Goal: Task Accomplishment & Management: Manage account settings

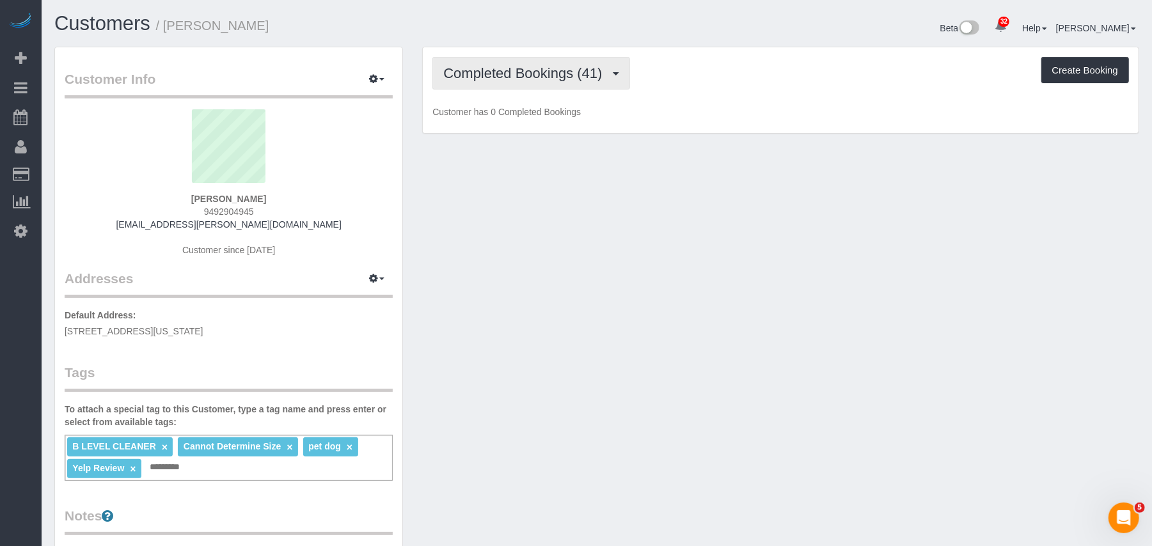
click at [500, 85] on button "Completed Bookings (41)" at bounding box center [531, 73] width 197 height 33
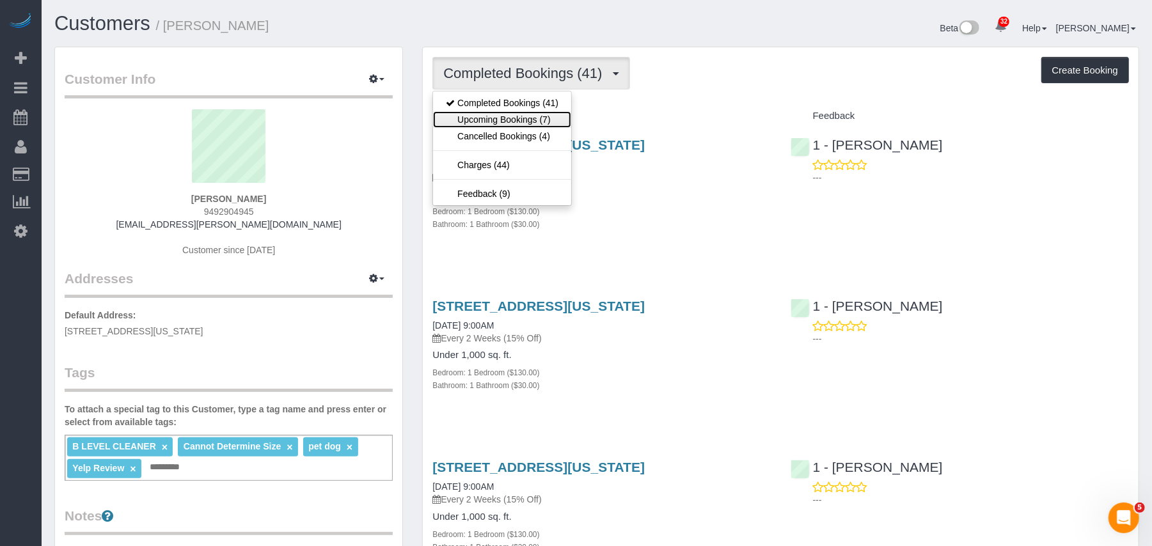
click at [520, 124] on link "Upcoming Bookings (7)" at bounding box center [502, 119] width 138 height 17
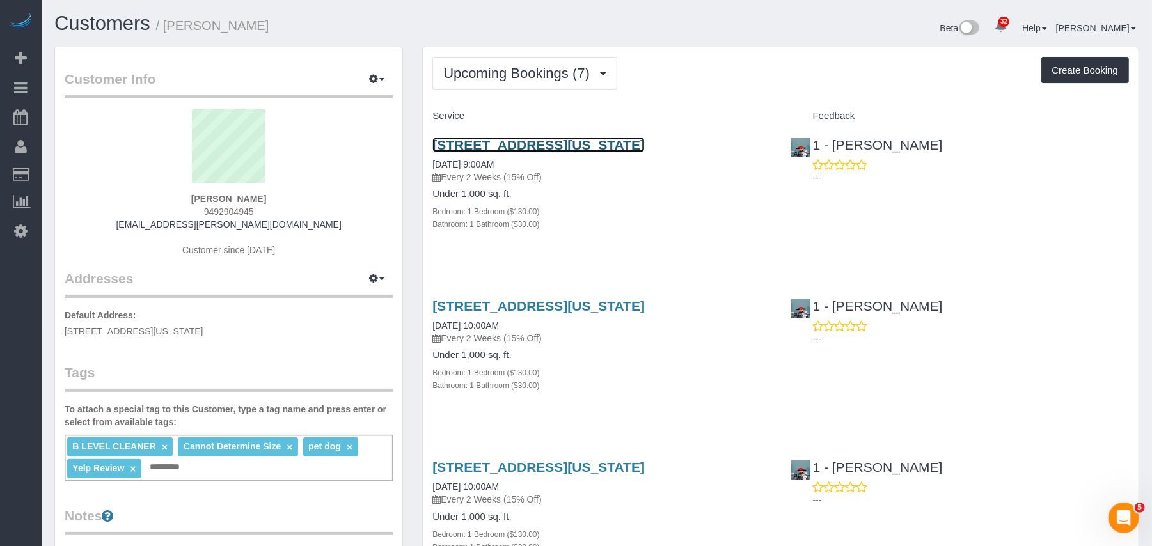
click at [489, 148] on link "101 West 79th St., 8a, New York, NY 10024" at bounding box center [539, 145] width 212 height 15
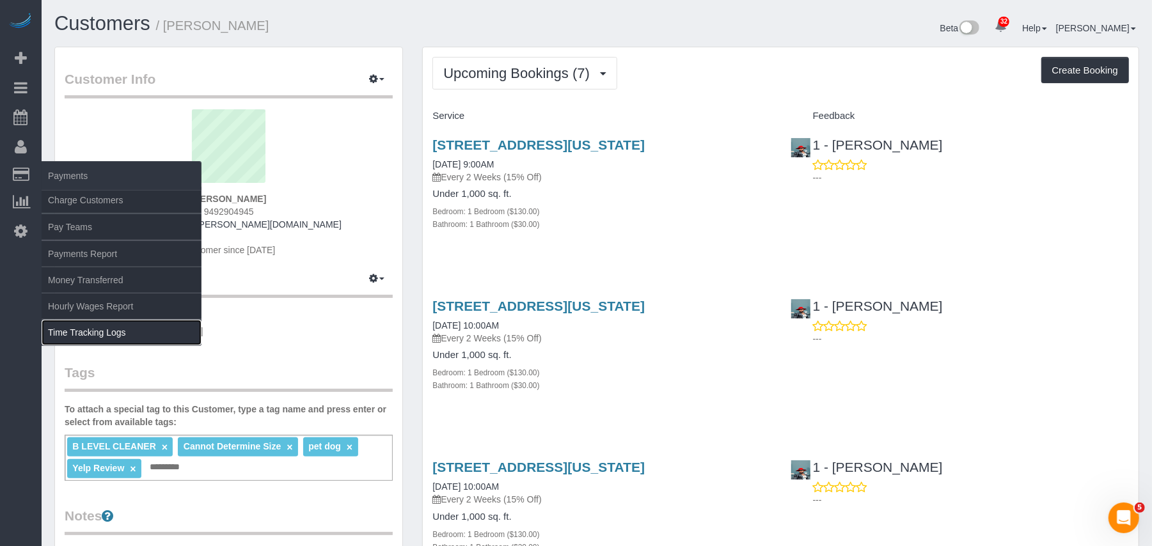
click at [95, 324] on link "Time Tracking Logs" at bounding box center [122, 333] width 160 height 26
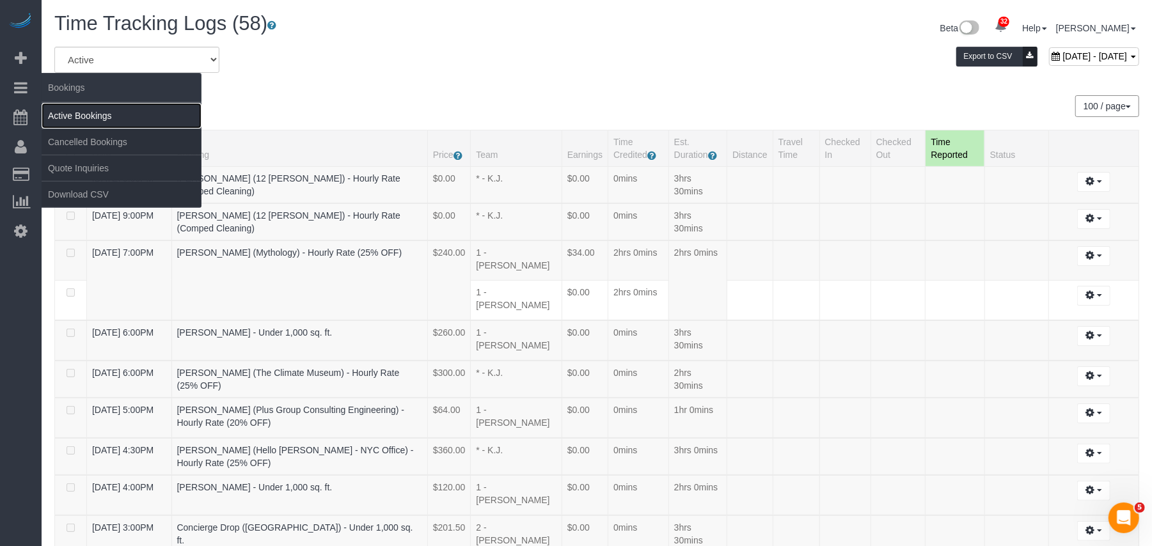
click at [100, 116] on link "Active Bookings" at bounding box center [122, 116] width 160 height 26
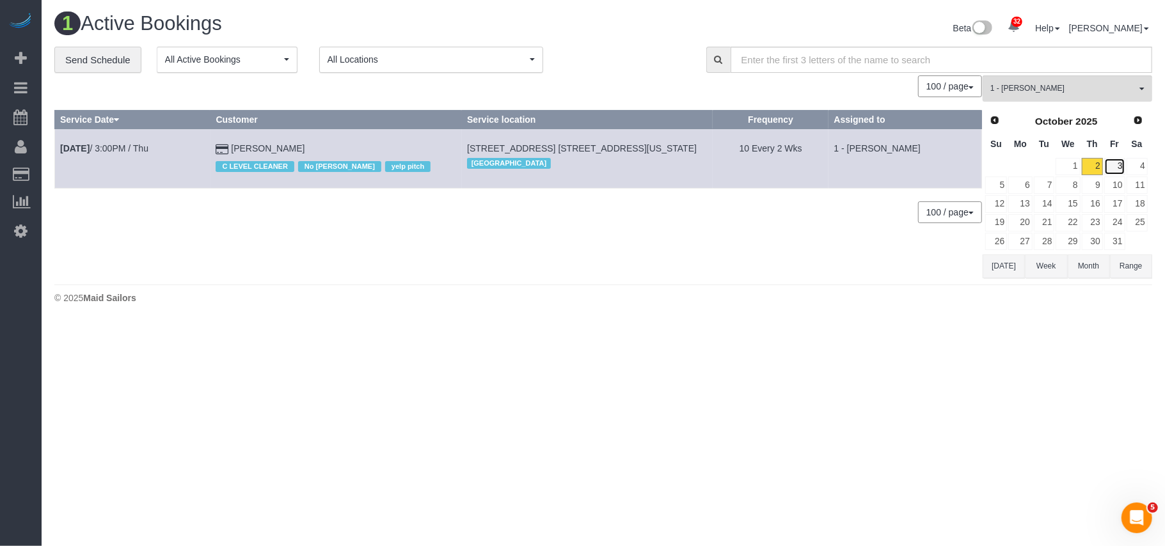
click at [1112, 166] on link "3" at bounding box center [1114, 166] width 21 height 17
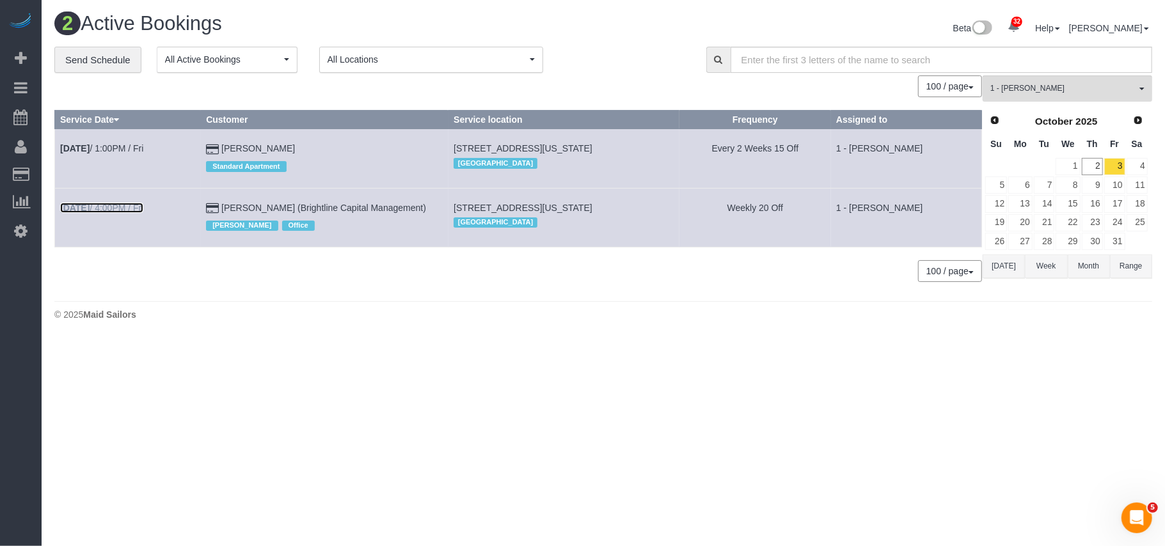
click at [136, 213] on link "Oct 3rd / 4:00PM / Fri" at bounding box center [101, 208] width 83 height 10
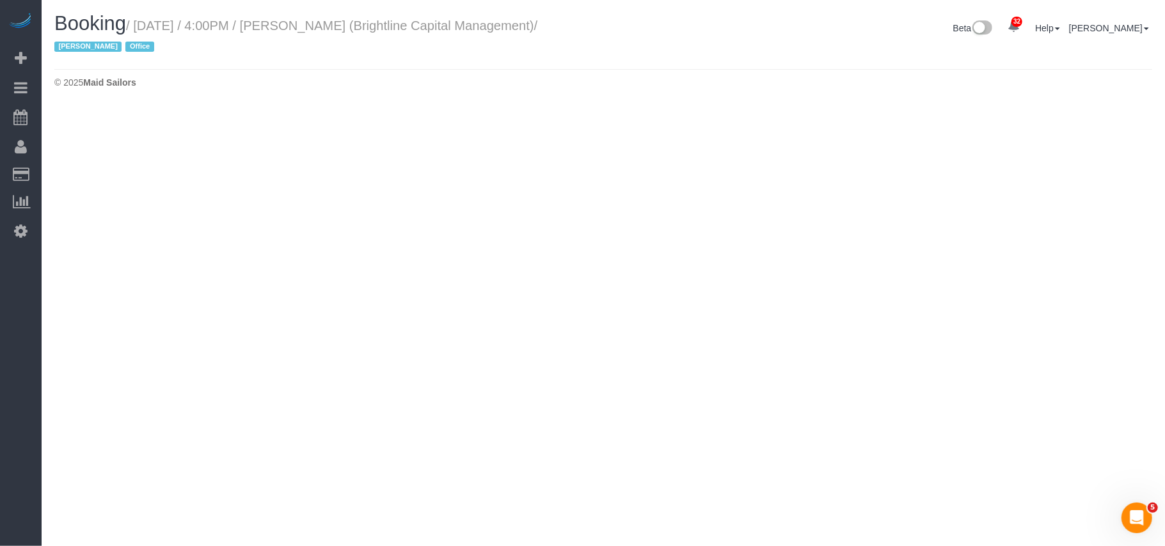
select select "NY"
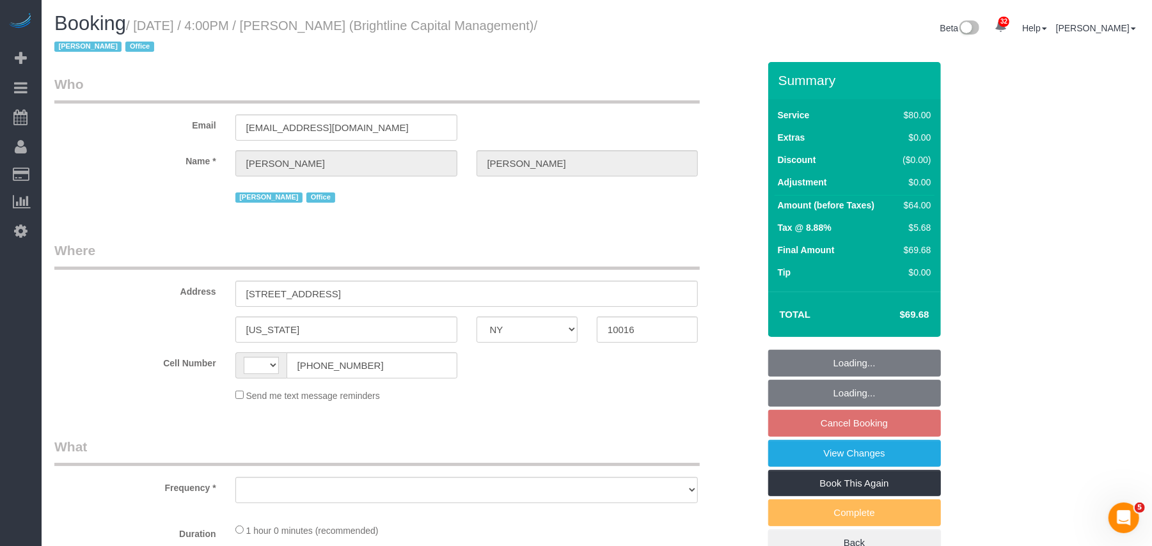
select select "object:3899"
select select "string:stripe-pm_1QrNtx4VGloSiKo7JRyNQS5o"
select select "string:[GEOGRAPHIC_DATA]"
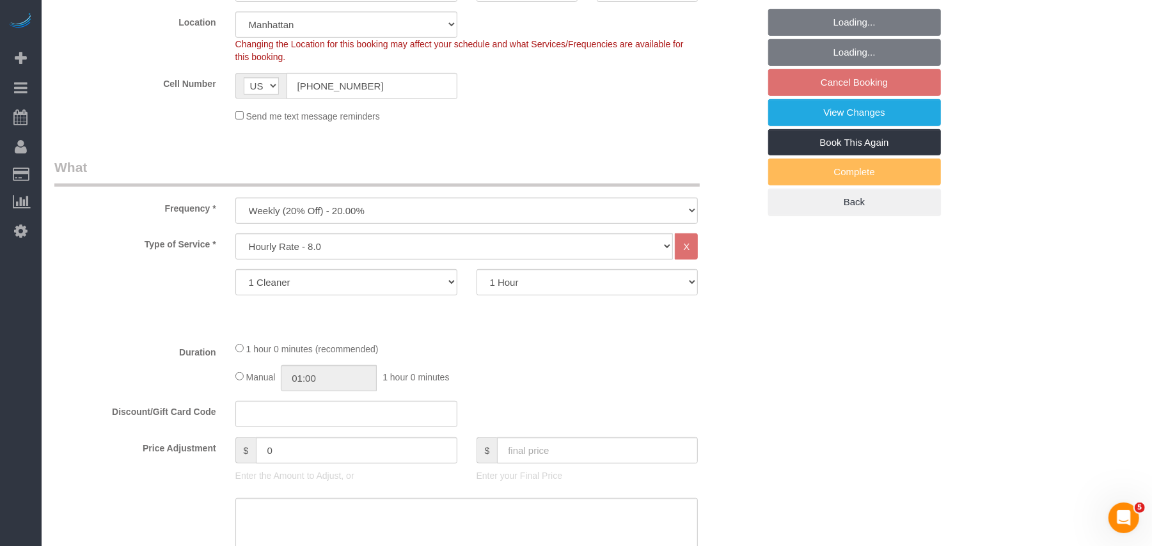
select select "object:4690"
select select "spot7"
select select "number:89"
select select "number:90"
select select "number:15"
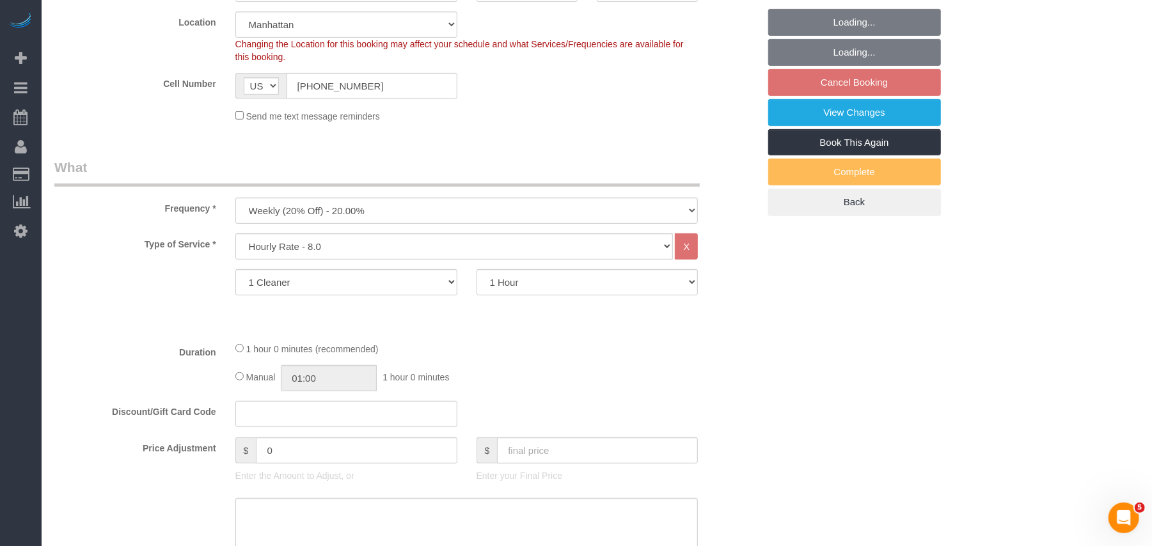
select select "number:7"
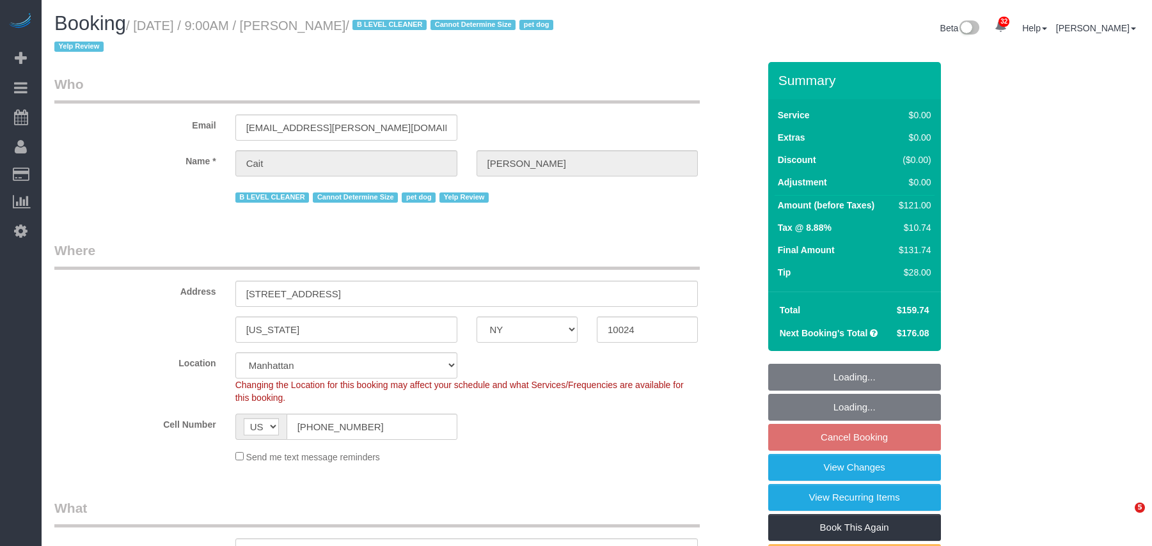
select select "NY"
select select "number:89"
select select "number:90"
select select "number:13"
select select "number:6"
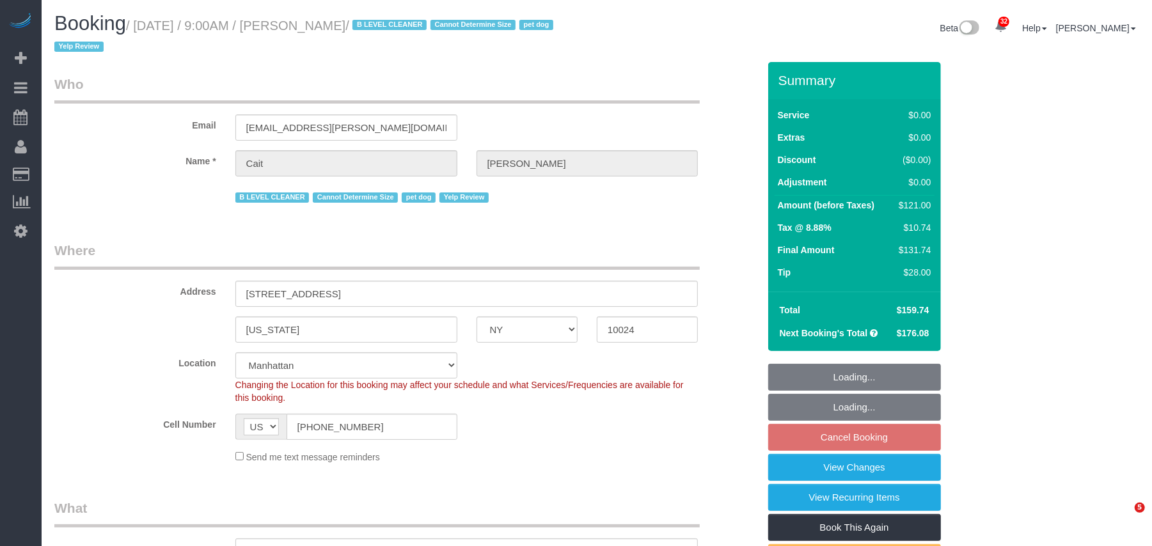
select select "object:1086"
select select "string:stripe-pm_1PtyBH4VGloSiKo7pgkIsidZ"
select select "1"
select select "spot2"
select select "object:1513"
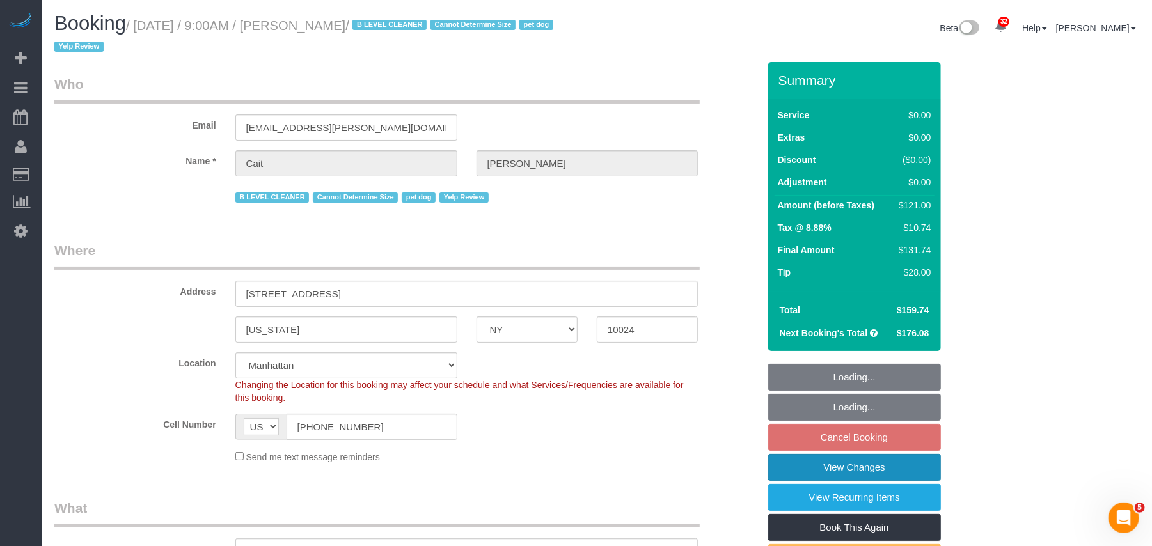
click at [832, 461] on link "View Changes" at bounding box center [854, 467] width 173 height 27
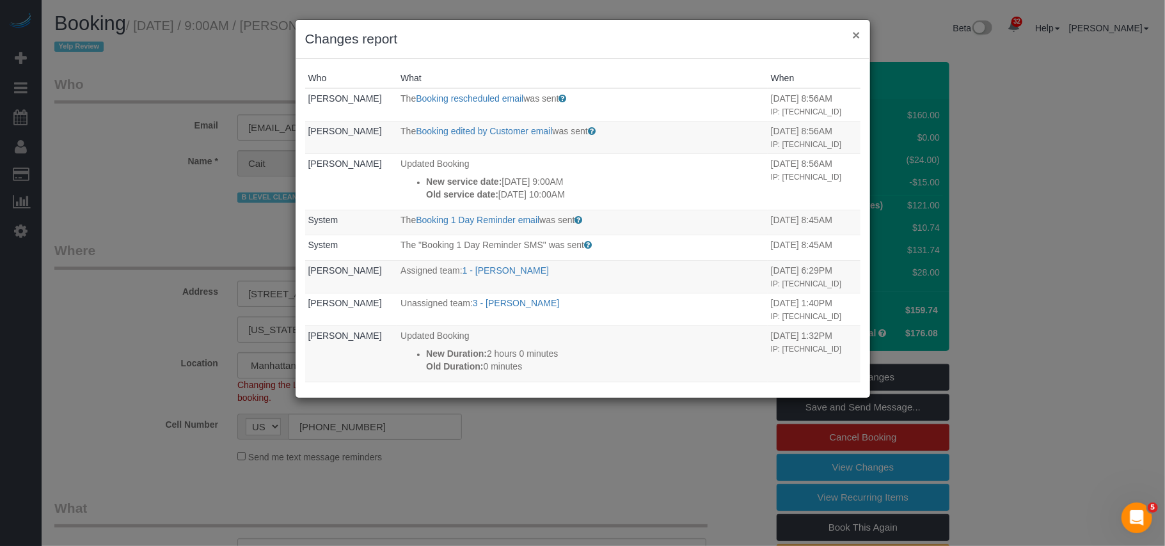
click at [860, 35] on button "×" at bounding box center [856, 34] width 8 height 13
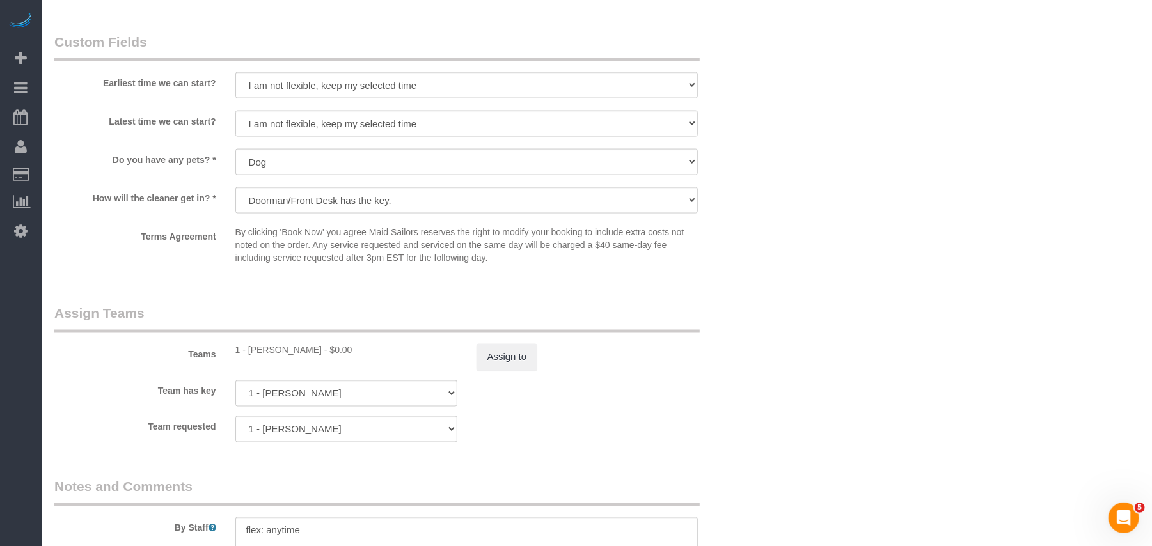
scroll to position [1621, 0]
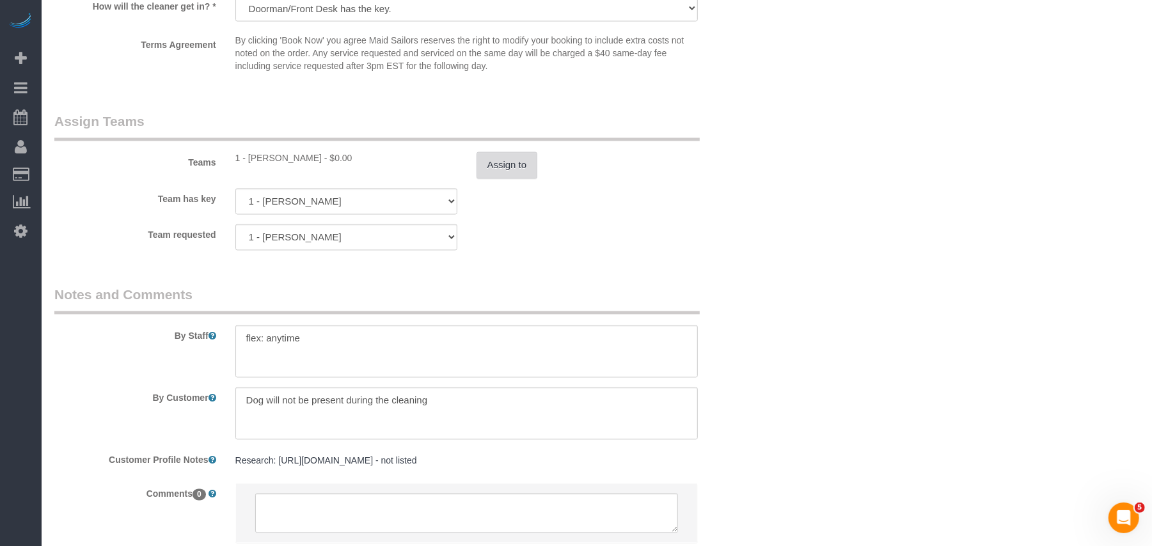
click at [492, 170] on button "Assign to" at bounding box center [507, 165] width 61 height 27
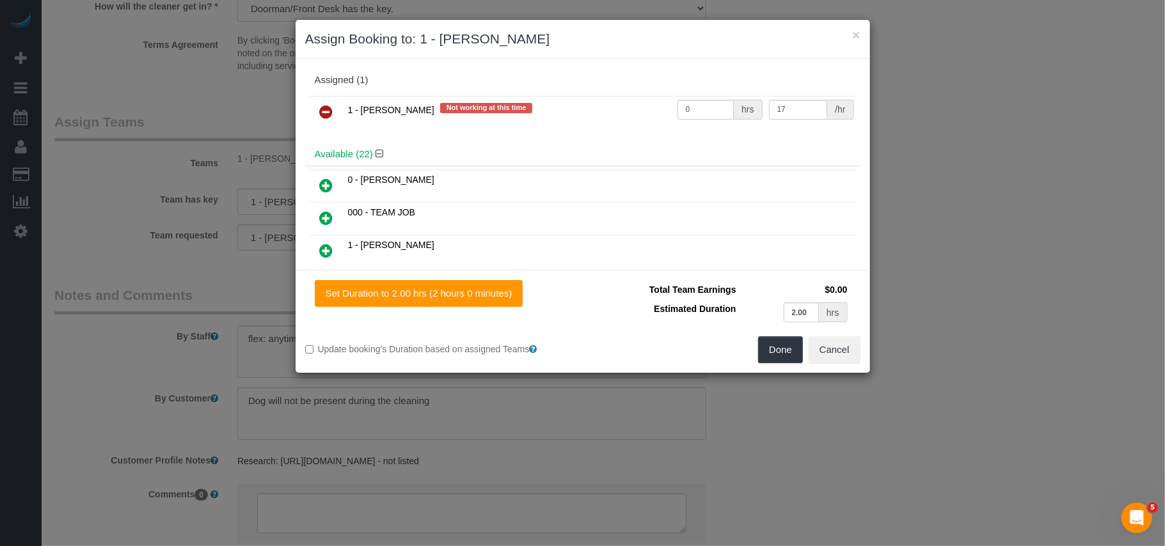
click at [324, 115] on icon at bounding box center [326, 111] width 13 height 15
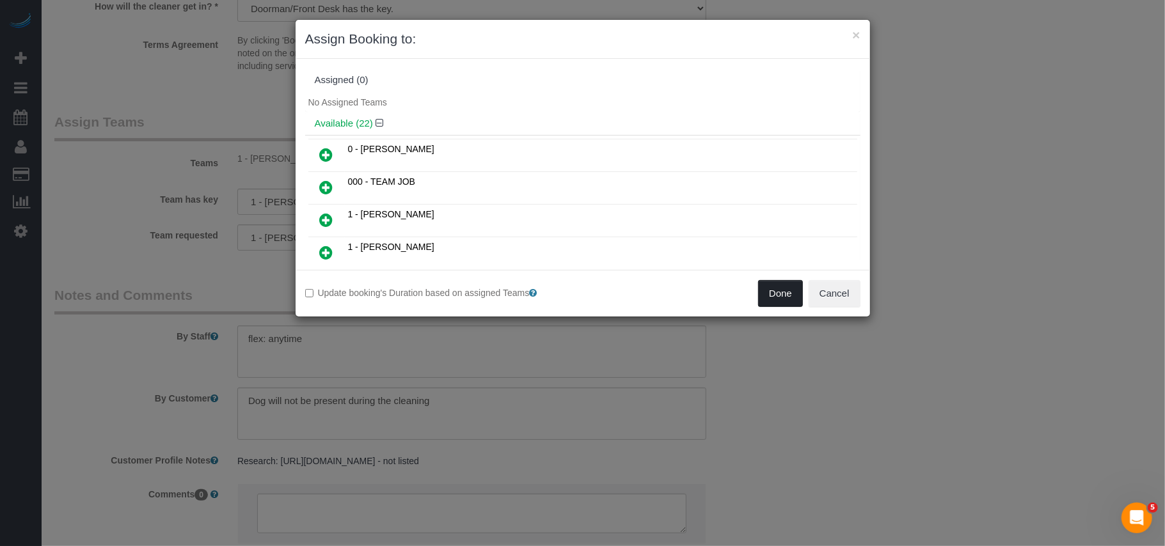
drag, startPoint x: 781, startPoint y: 294, endPoint x: 702, endPoint y: 319, distance: 83.0
click at [781, 294] on button "Done" at bounding box center [780, 293] width 45 height 27
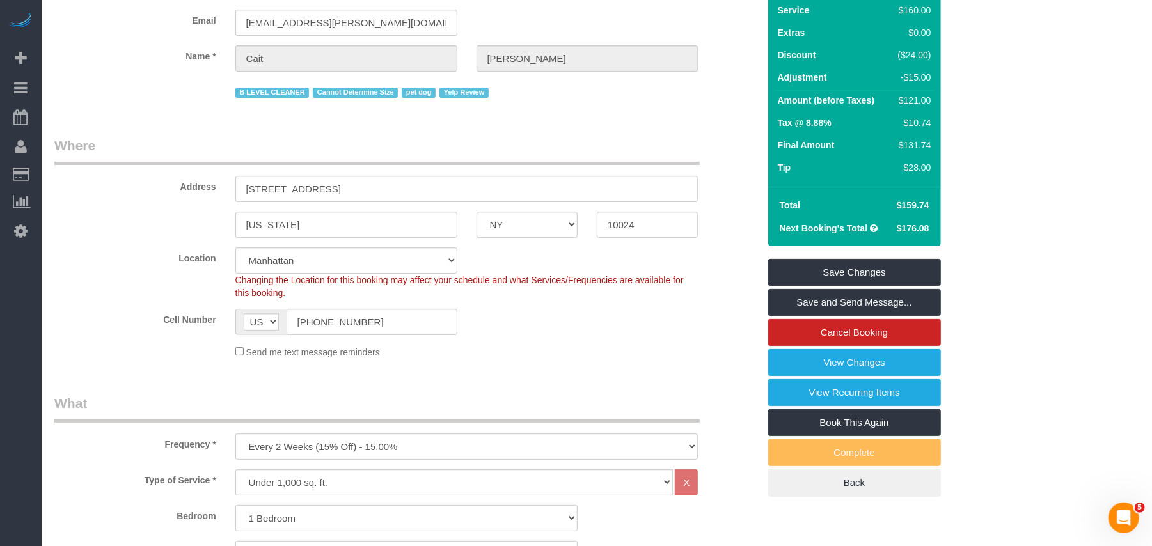
scroll to position [85, 0]
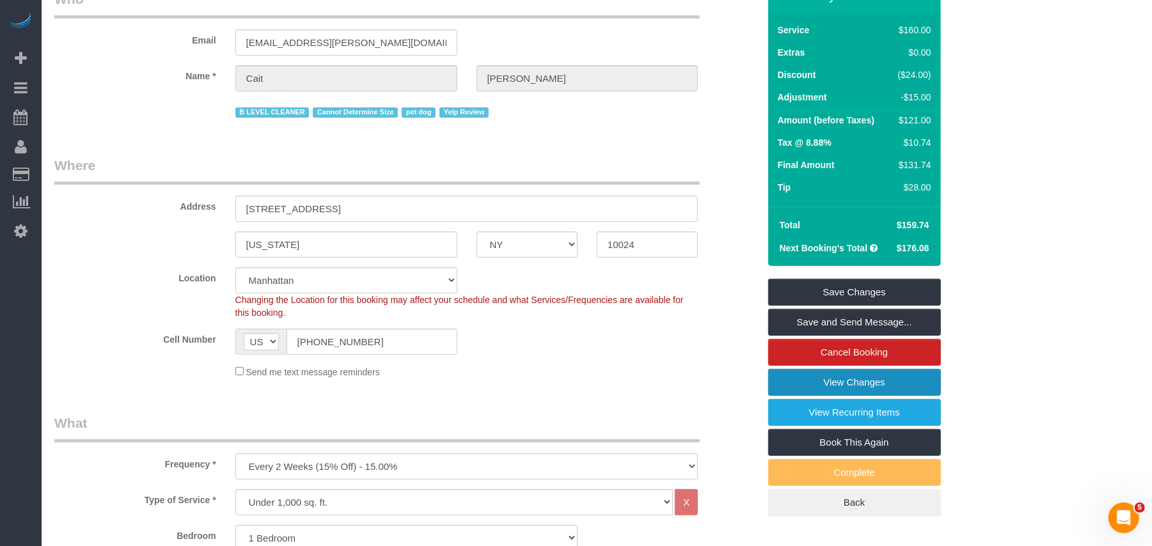
click at [838, 379] on link "View Changes" at bounding box center [854, 382] width 173 height 27
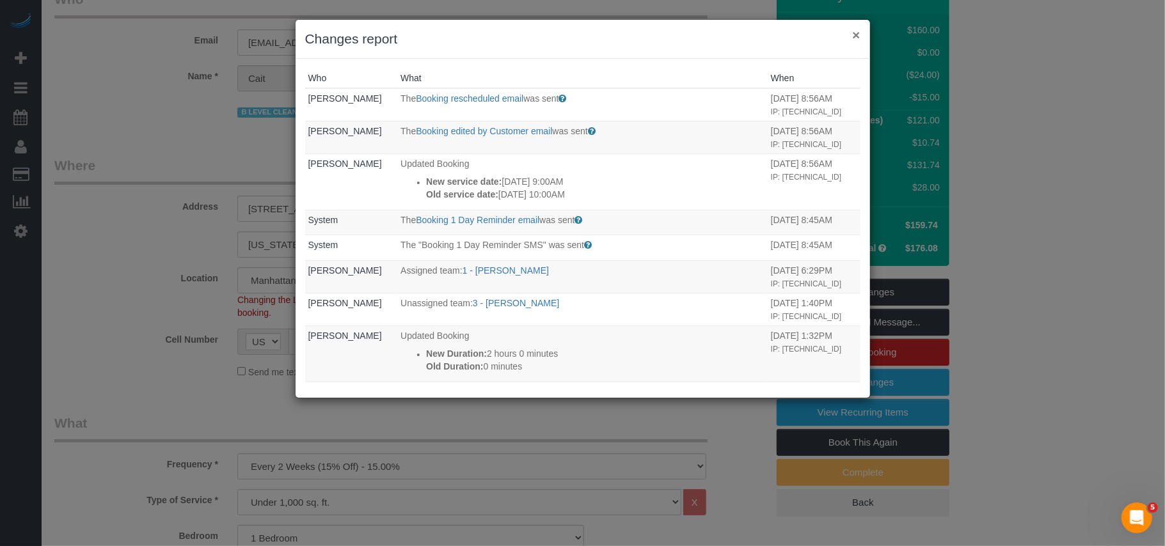
click at [859, 36] on button "×" at bounding box center [856, 34] width 8 height 13
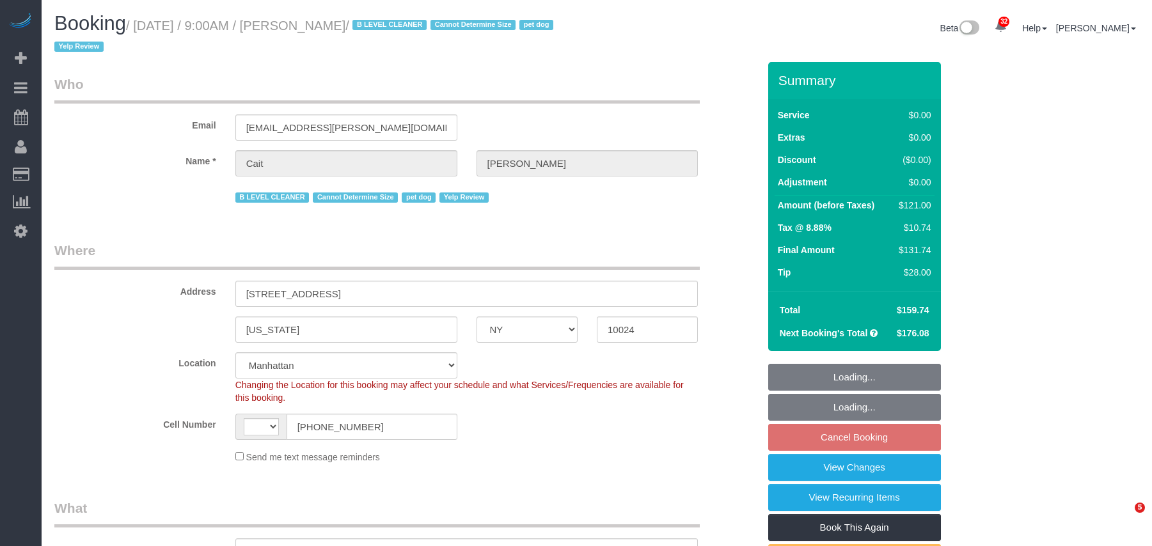
select select "NY"
select select "object:842"
select select "string:[GEOGRAPHIC_DATA]"
select select "string:stripe-pm_1PtyBH4VGloSiKo7pgkIsidZ"
select select "number:89"
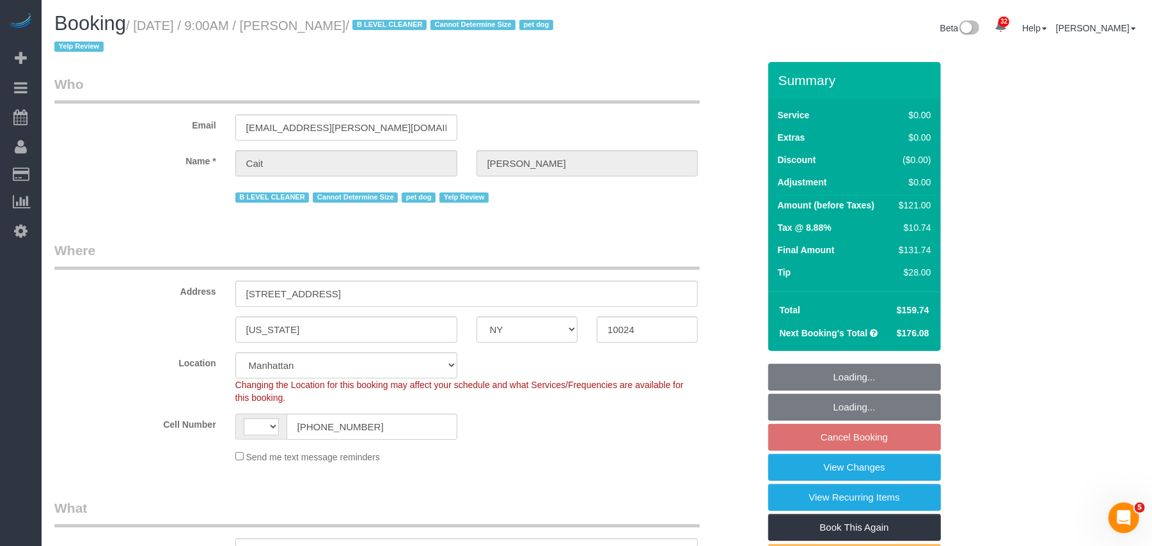
select select "number:90"
select select "number:13"
select select "number:6"
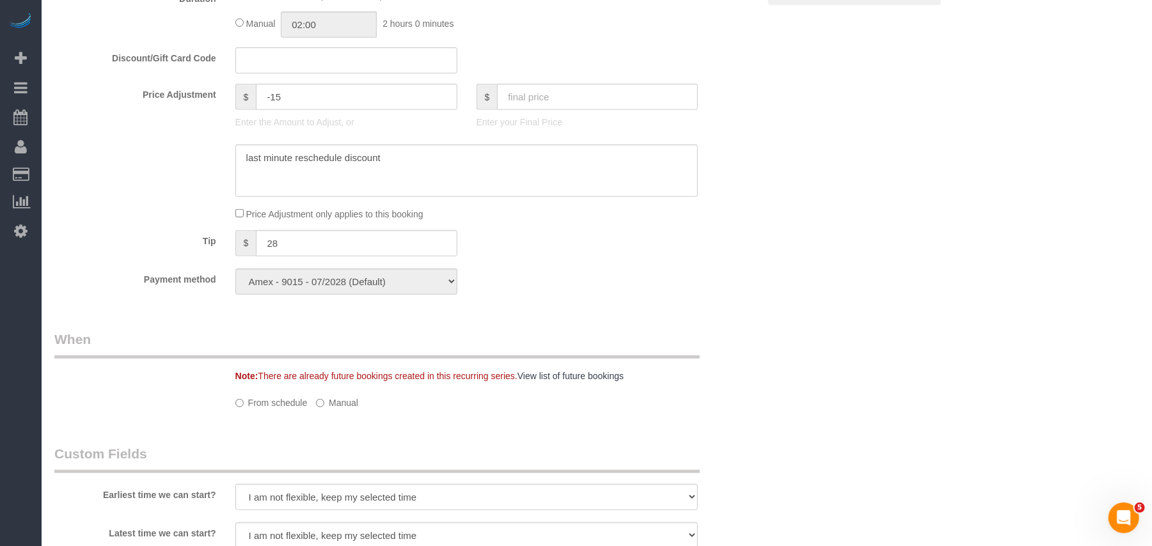
select select "1"
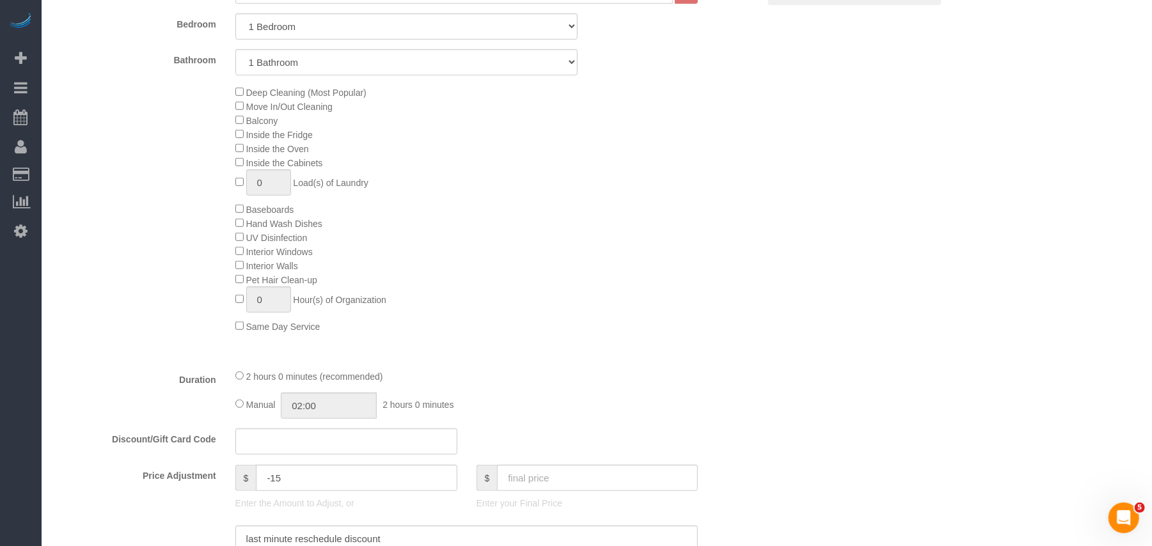
select select "spot2"
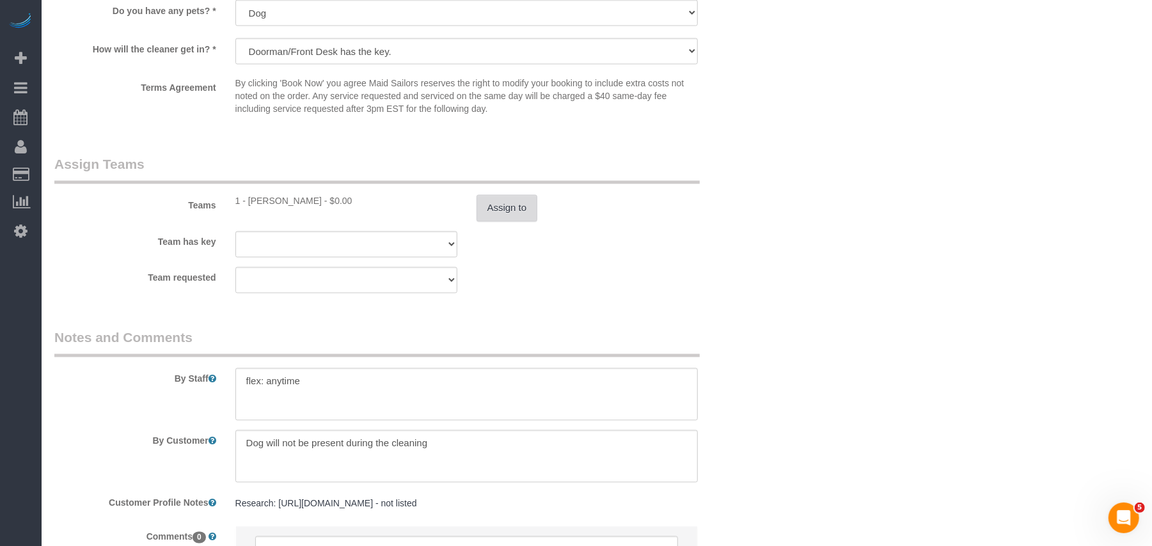
click at [520, 208] on button "Assign to" at bounding box center [507, 208] width 61 height 27
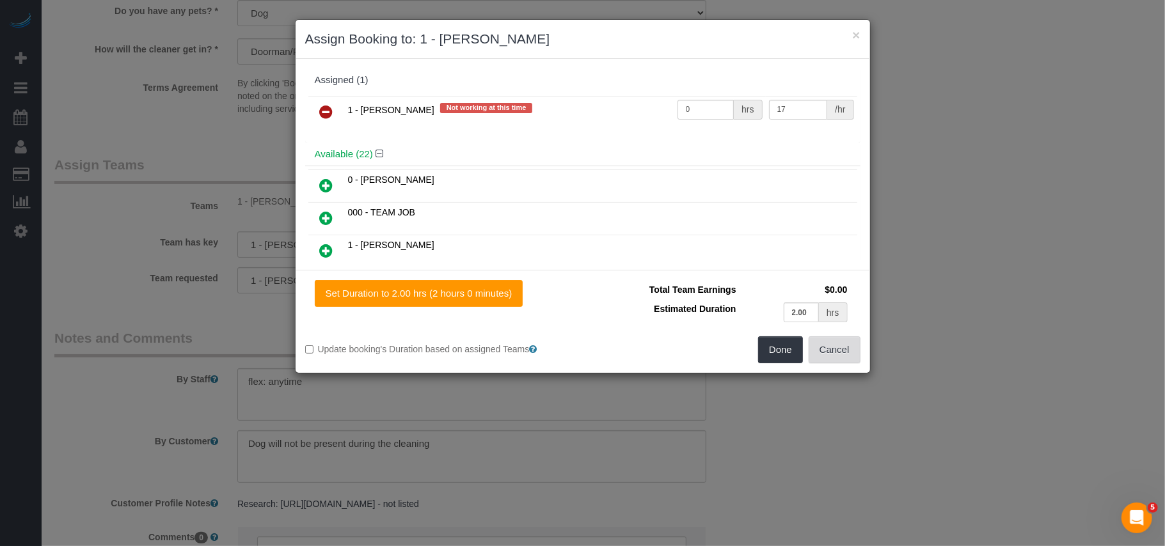
click at [829, 339] on button "Cancel" at bounding box center [835, 350] width 52 height 27
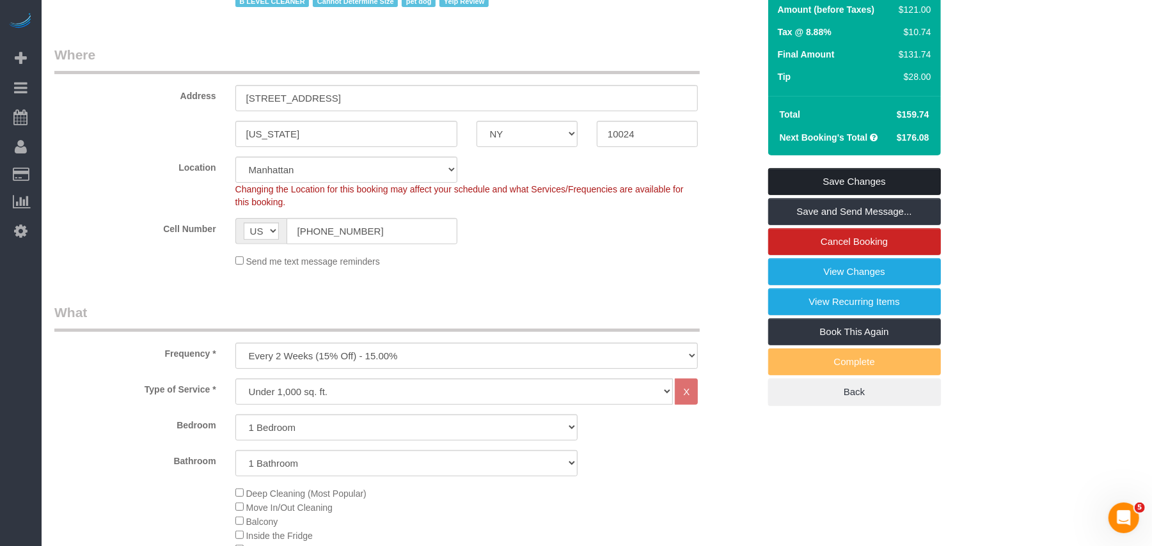
scroll to position [128, 0]
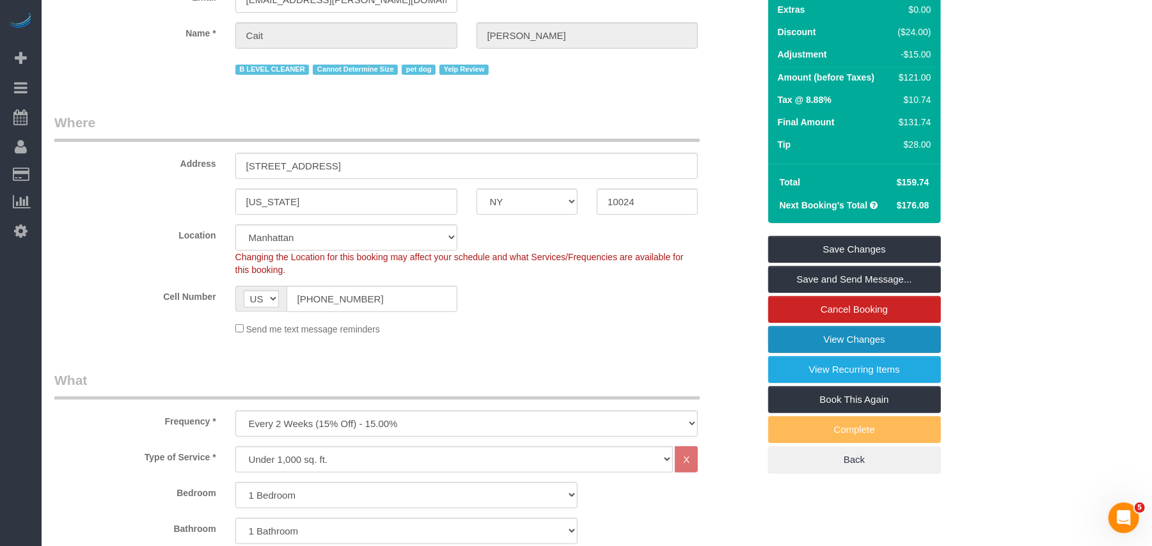
click at [838, 339] on link "View Changes" at bounding box center [854, 339] width 173 height 27
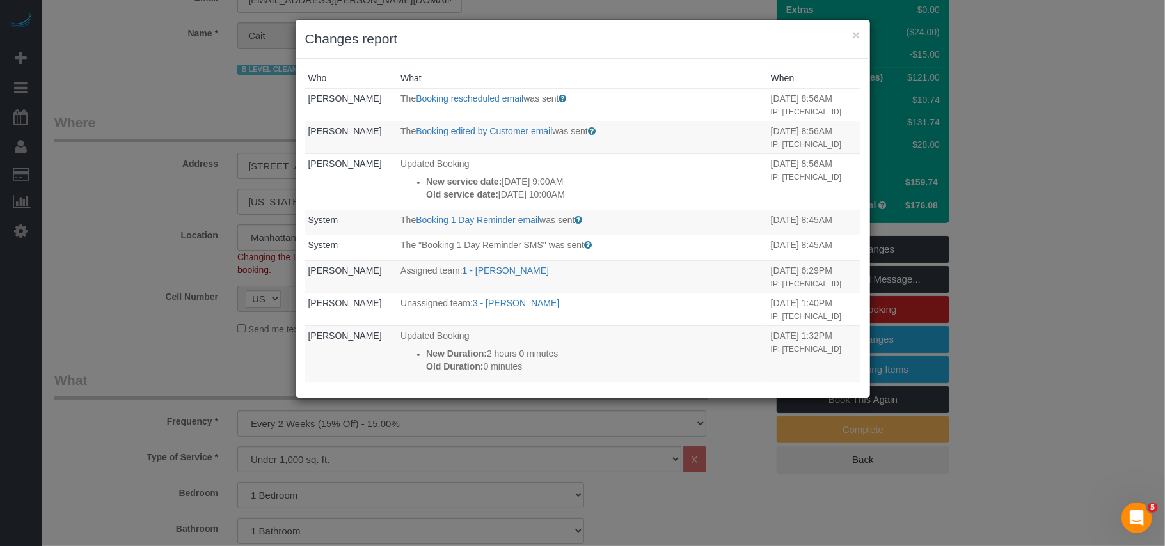
click at [850, 35] on h3 "Changes report" at bounding box center [582, 38] width 555 height 19
click at [854, 35] on button "×" at bounding box center [856, 34] width 8 height 13
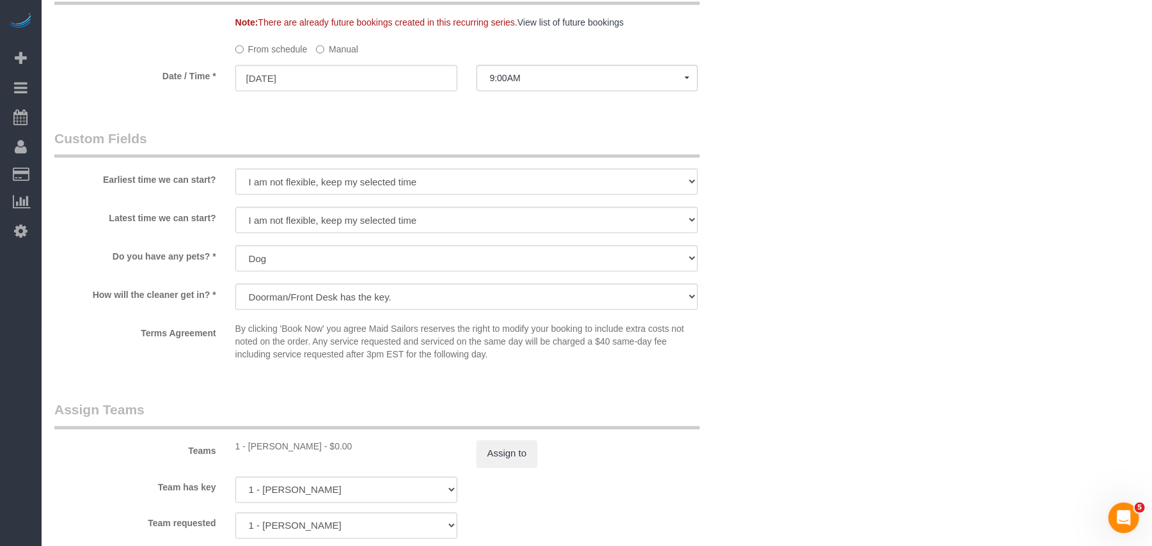
scroll to position [1408, 0]
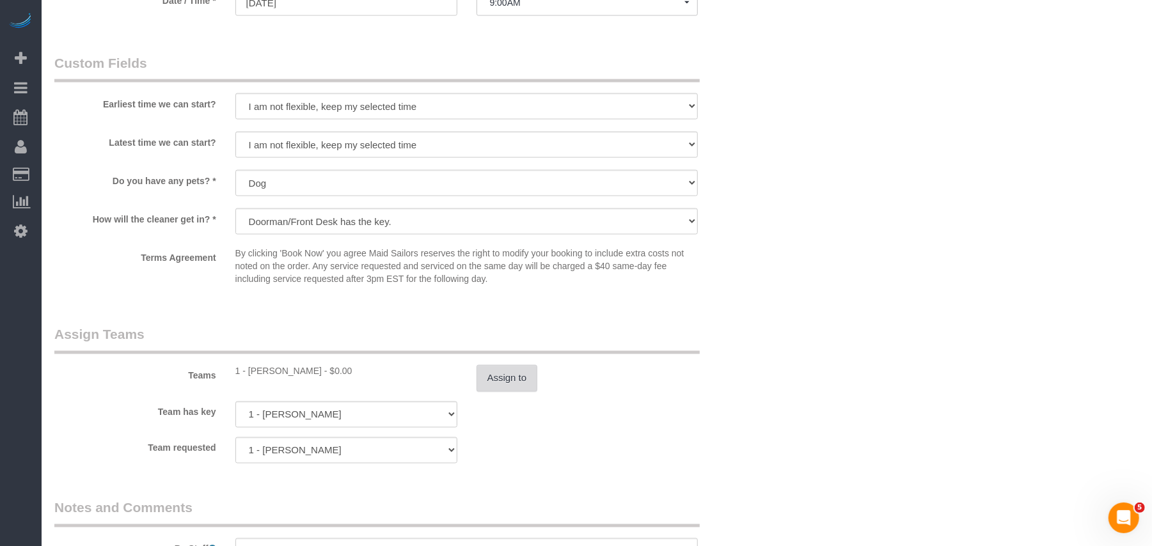
click at [525, 372] on button "Assign to" at bounding box center [507, 378] width 61 height 27
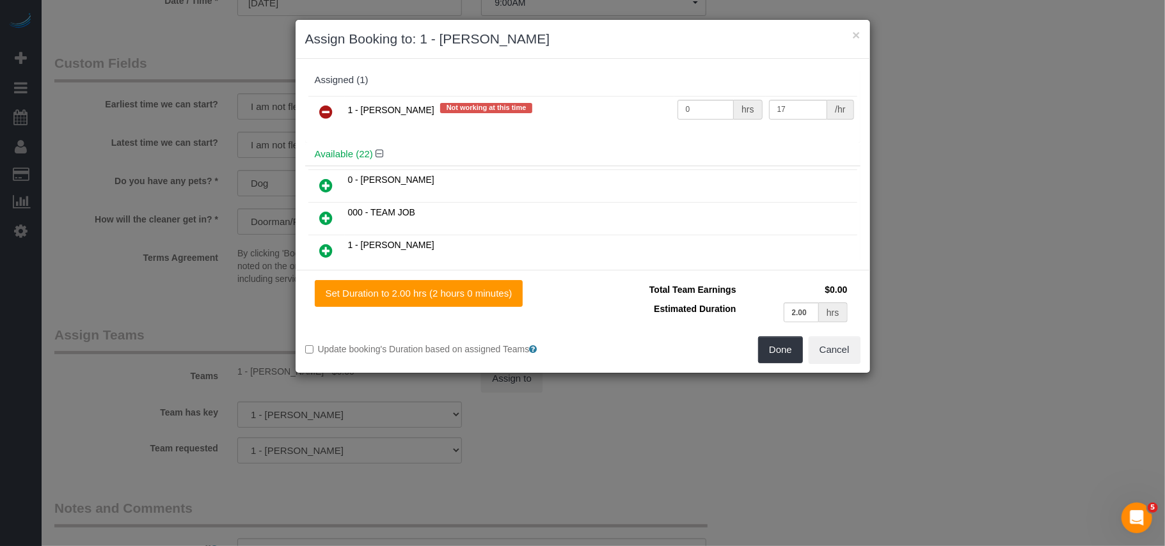
click at [325, 116] on icon at bounding box center [326, 111] width 13 height 15
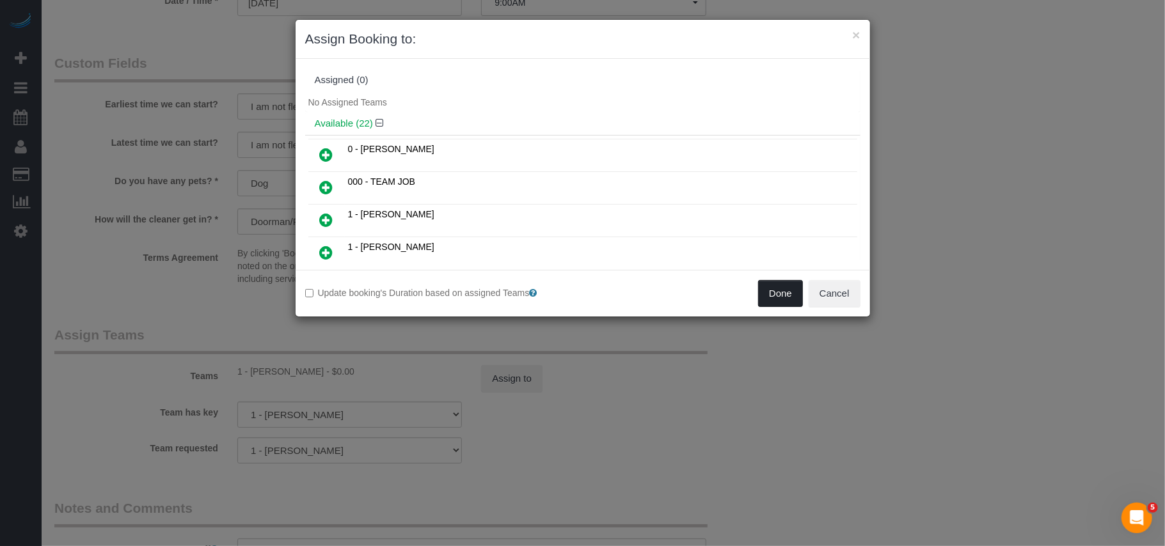
drag, startPoint x: 760, startPoint y: 292, endPoint x: 730, endPoint y: 305, distance: 32.7
click at [760, 292] on button "Done" at bounding box center [780, 293] width 45 height 27
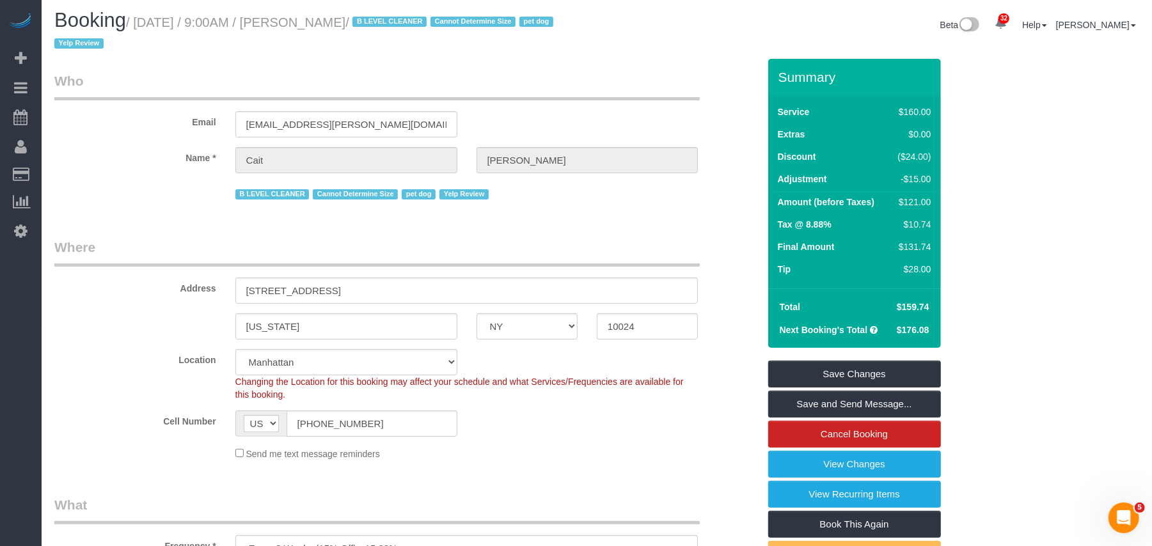
scroll to position [0, 0]
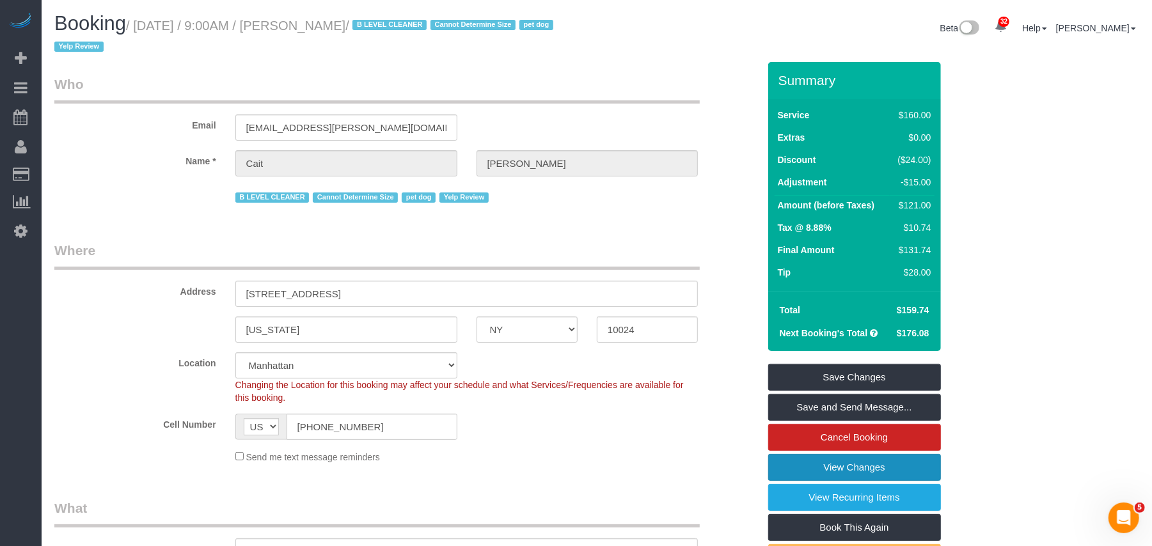
click at [840, 468] on link "View Changes" at bounding box center [854, 467] width 173 height 27
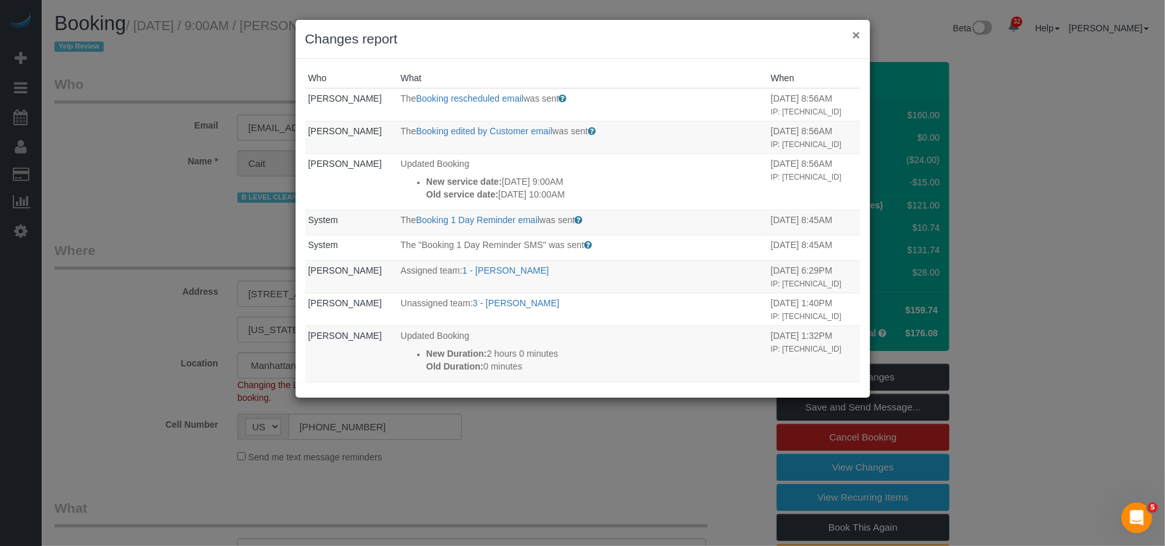
click at [855, 39] on button "×" at bounding box center [856, 34] width 8 height 13
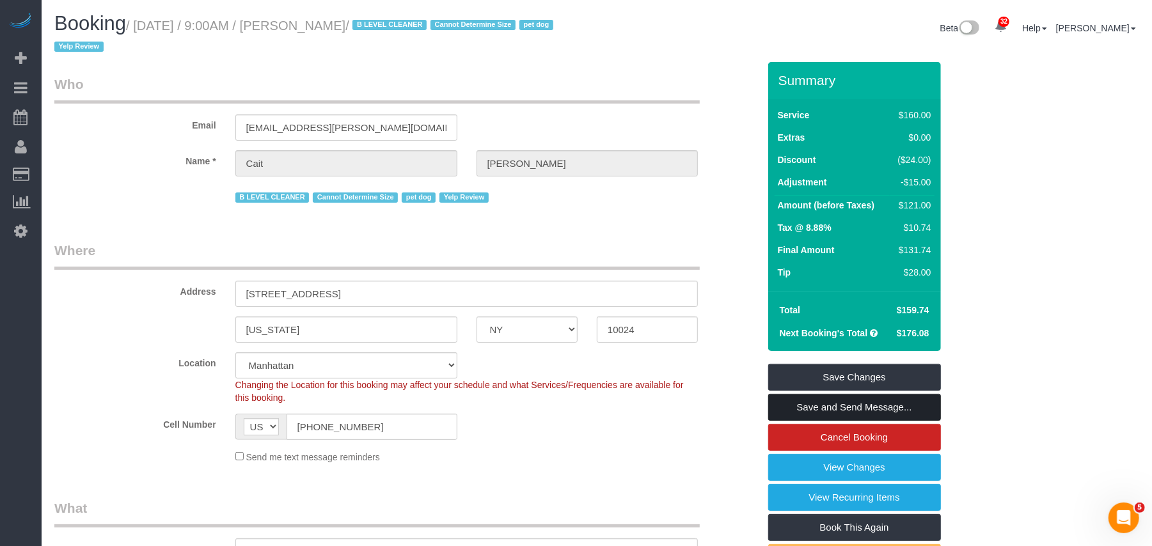
click at [839, 408] on link "Save and Send Message..." at bounding box center [854, 407] width 173 height 27
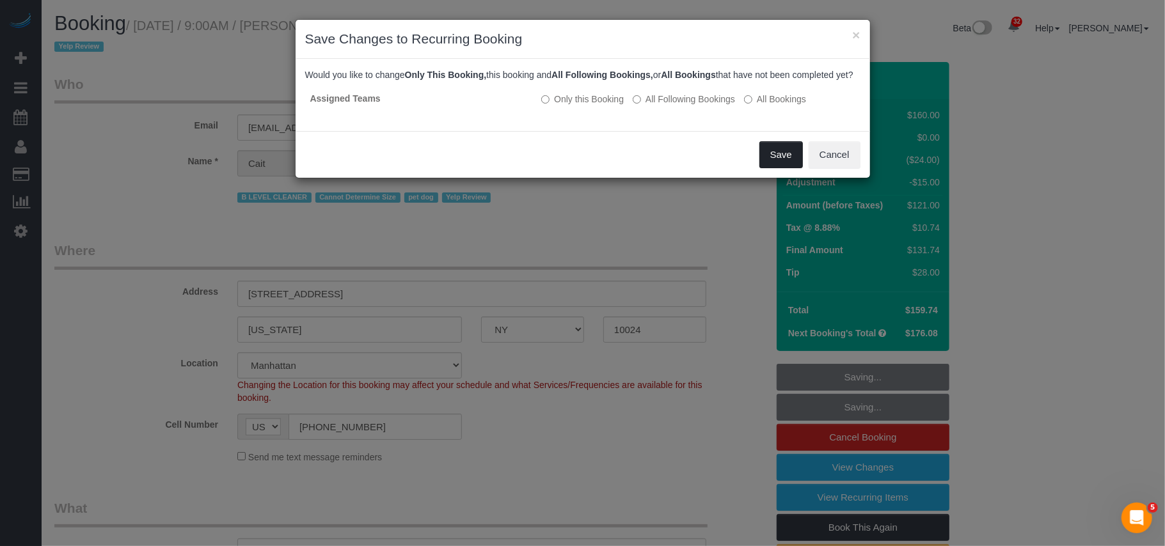
click at [769, 164] on button "Save" at bounding box center [782, 154] width 44 height 27
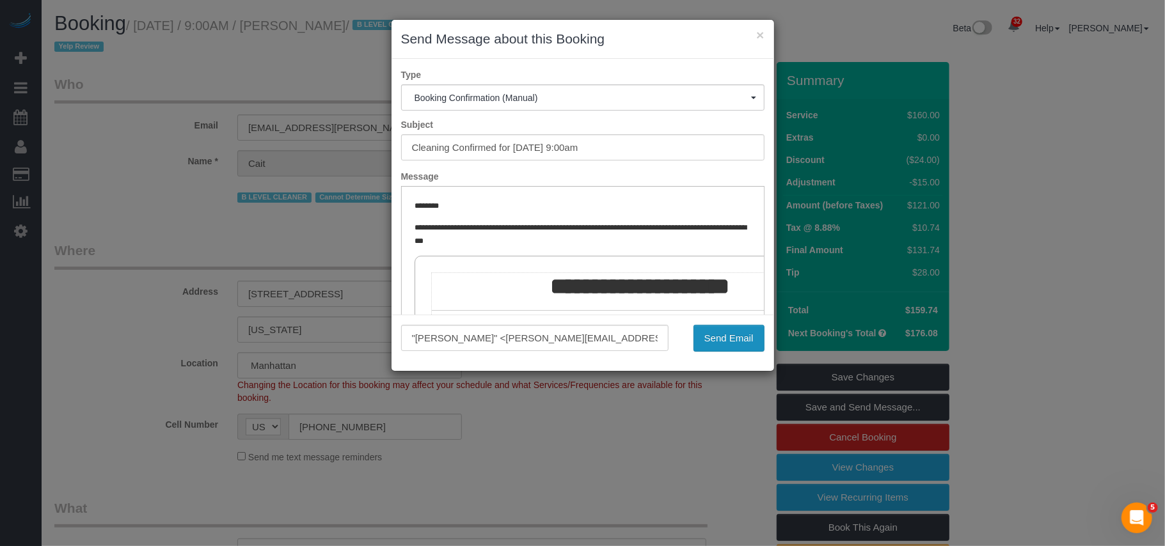
click at [732, 338] on button "Send Email" at bounding box center [729, 338] width 71 height 27
